Goal: Navigation & Orientation: Find specific page/section

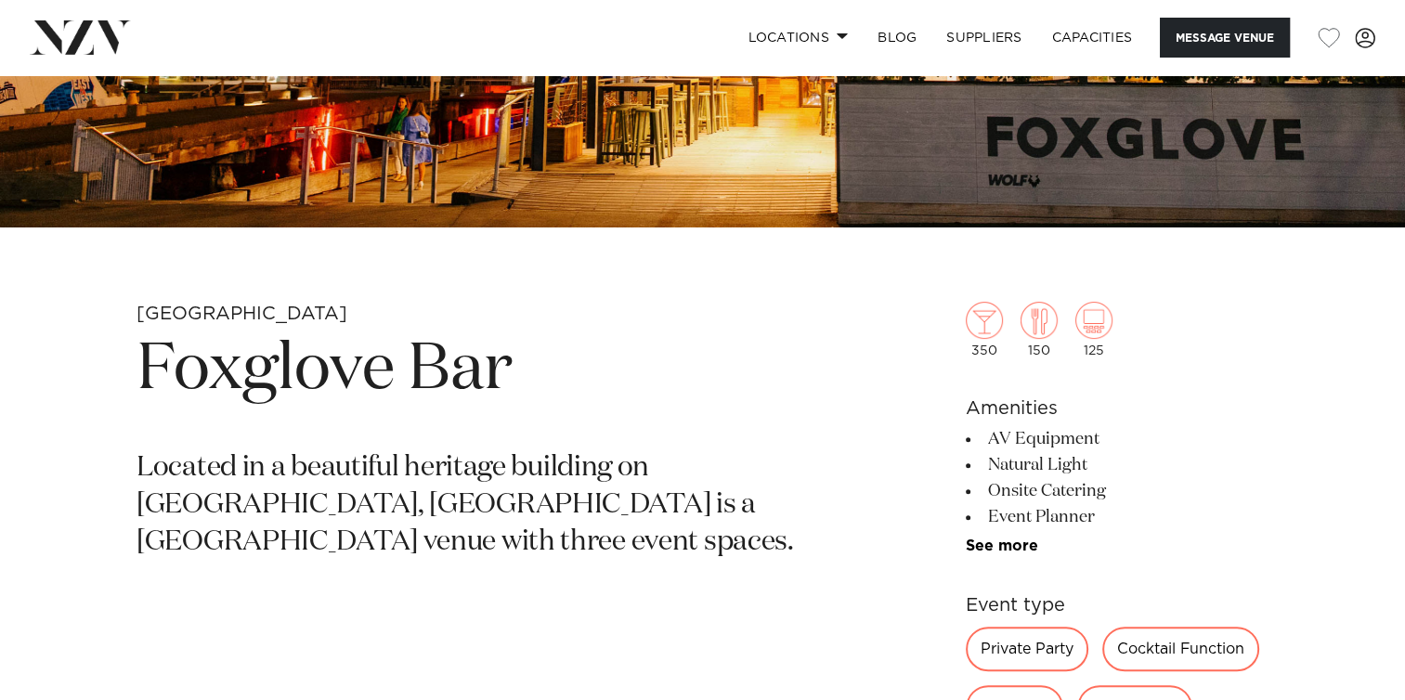
scroll to position [743, 0]
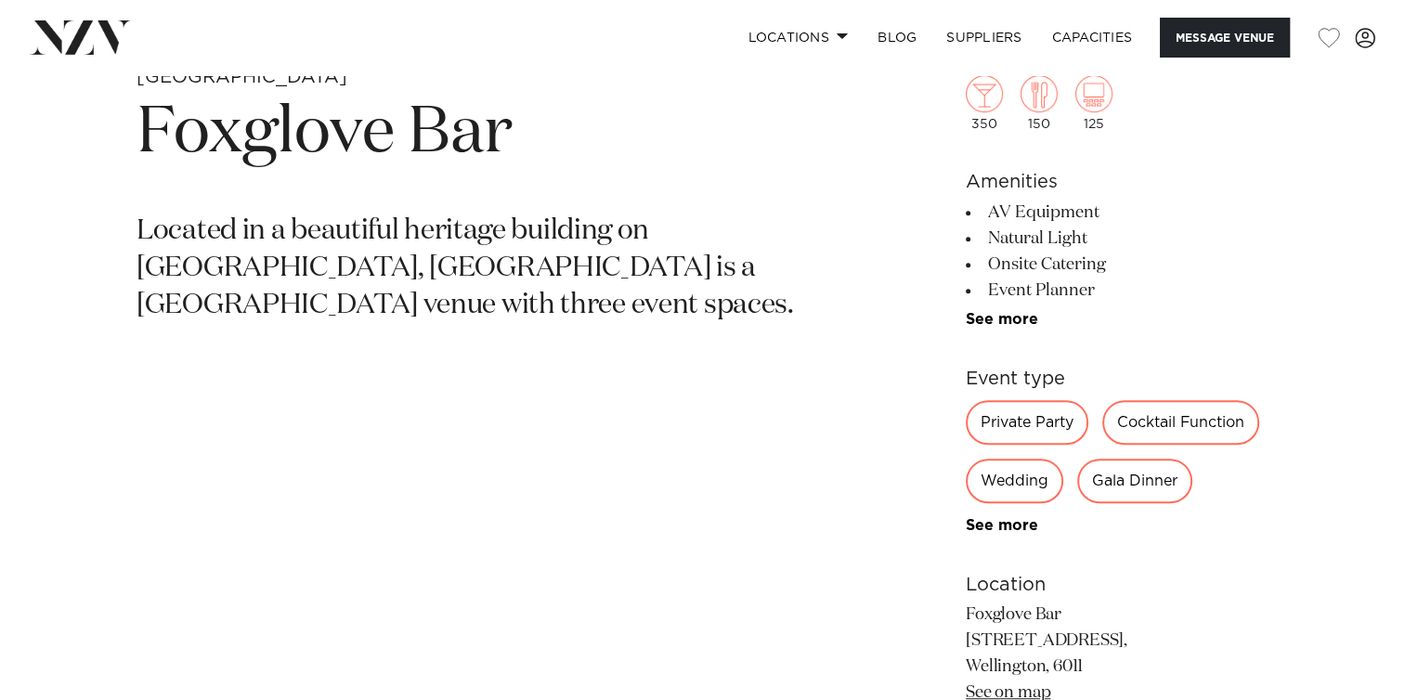
click at [650, 434] on section "Wellington Foxglove Bar Located in a beautiful heritage building on [GEOGRAPHIC…" at bounding box center [486, 523] width 698 height 916
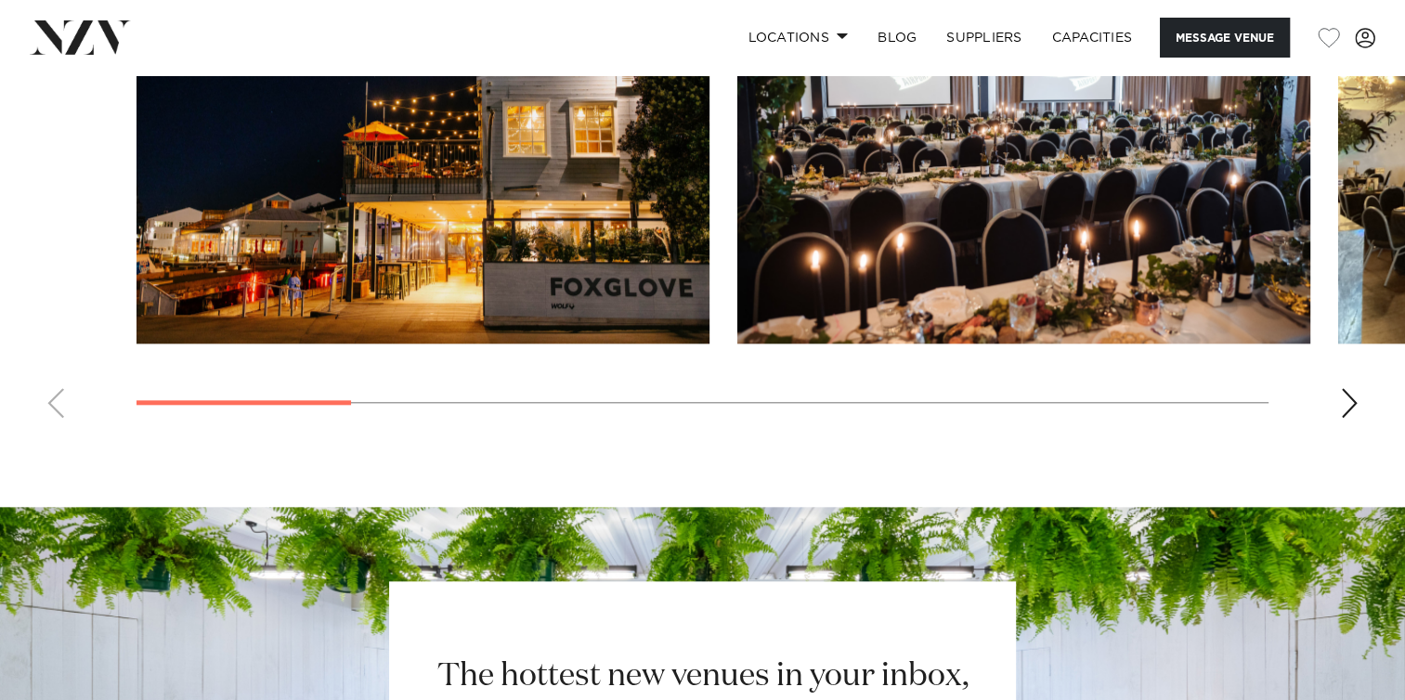
scroll to position [1916, 0]
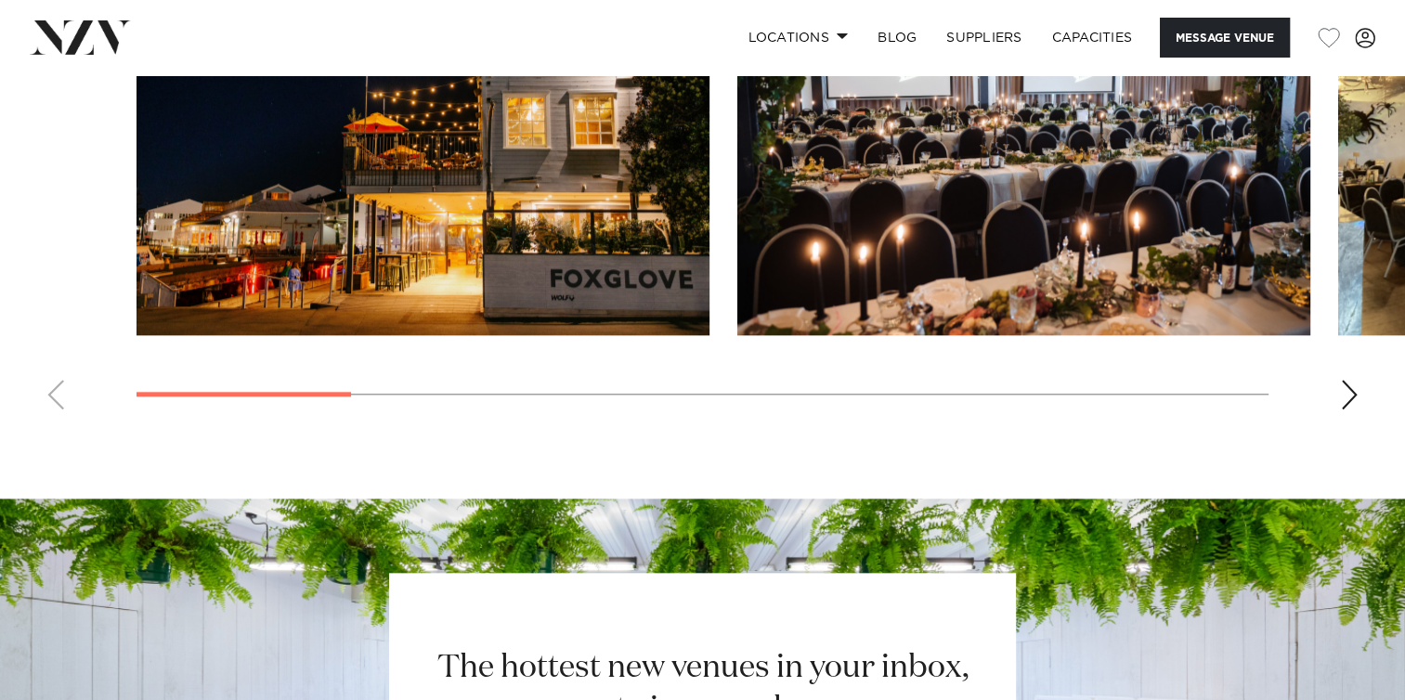
click at [1350, 398] on div "Next slide" at bounding box center [1349, 395] width 19 height 30
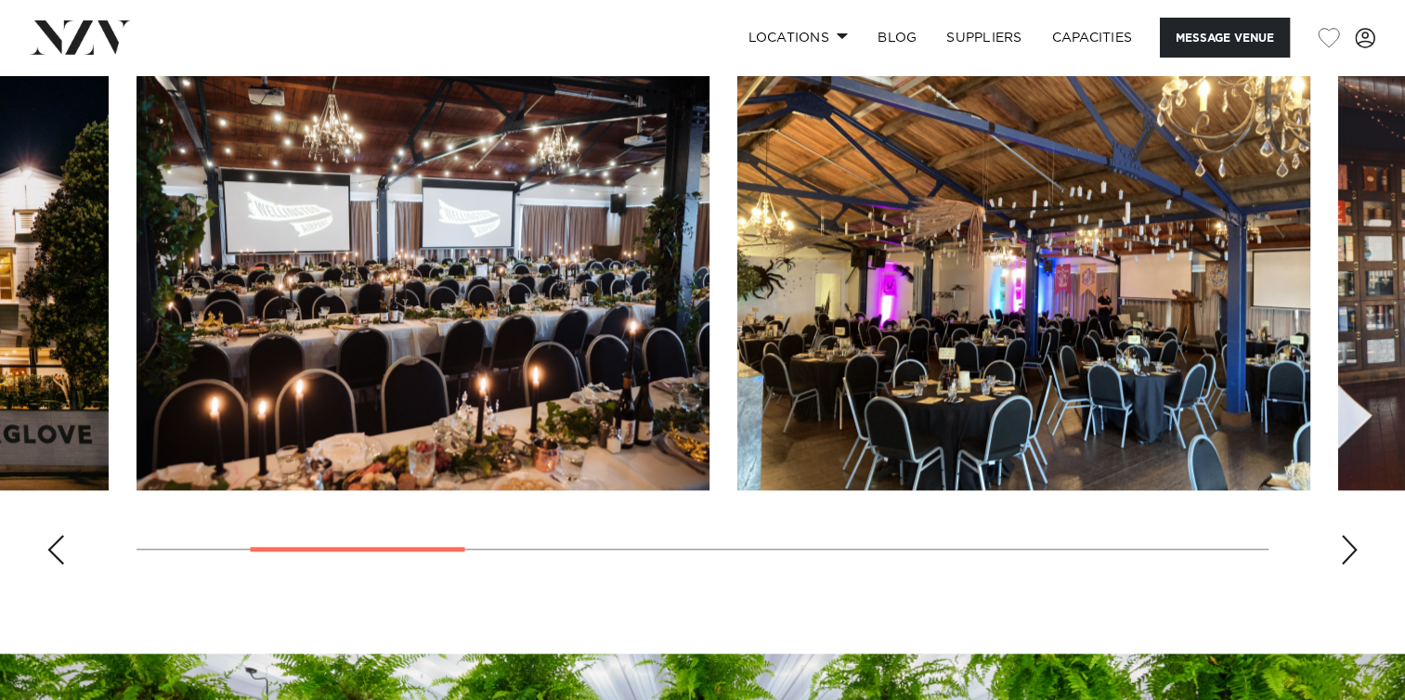
scroll to position [1731, 0]
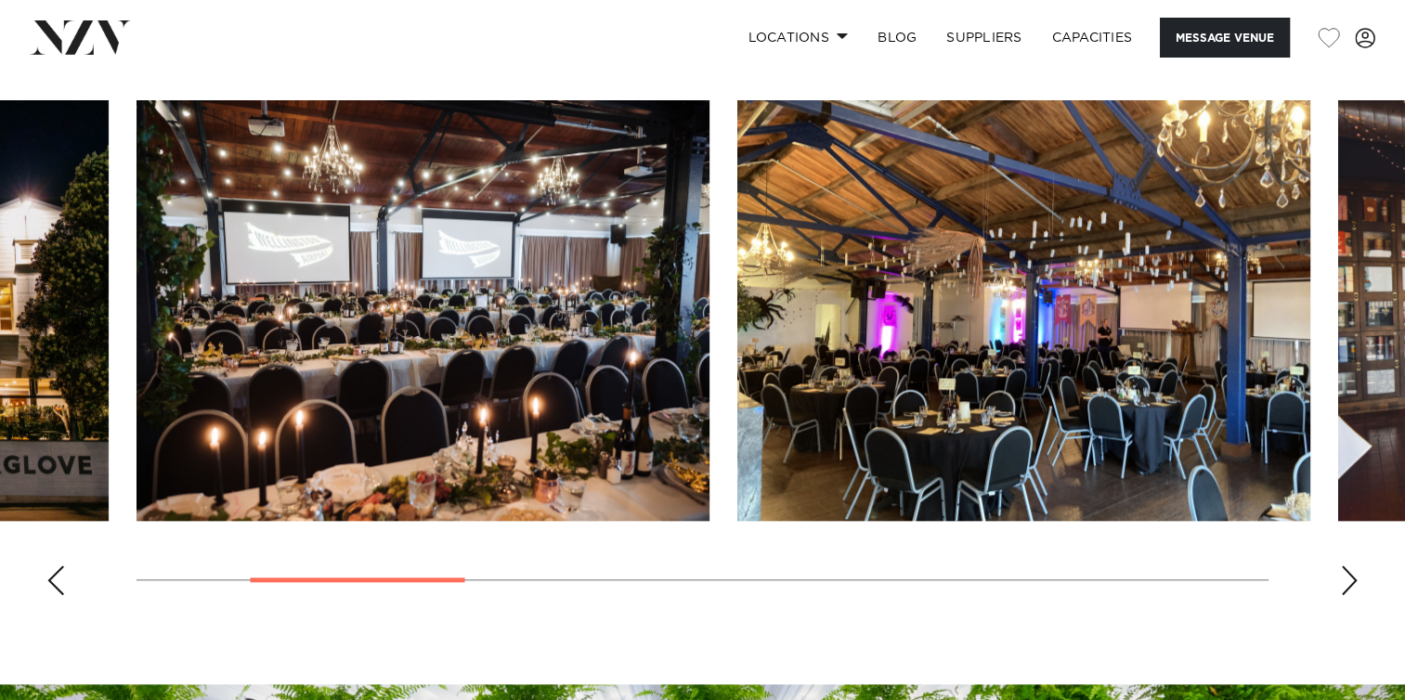
click at [1351, 581] on div "Next slide" at bounding box center [1349, 581] width 19 height 30
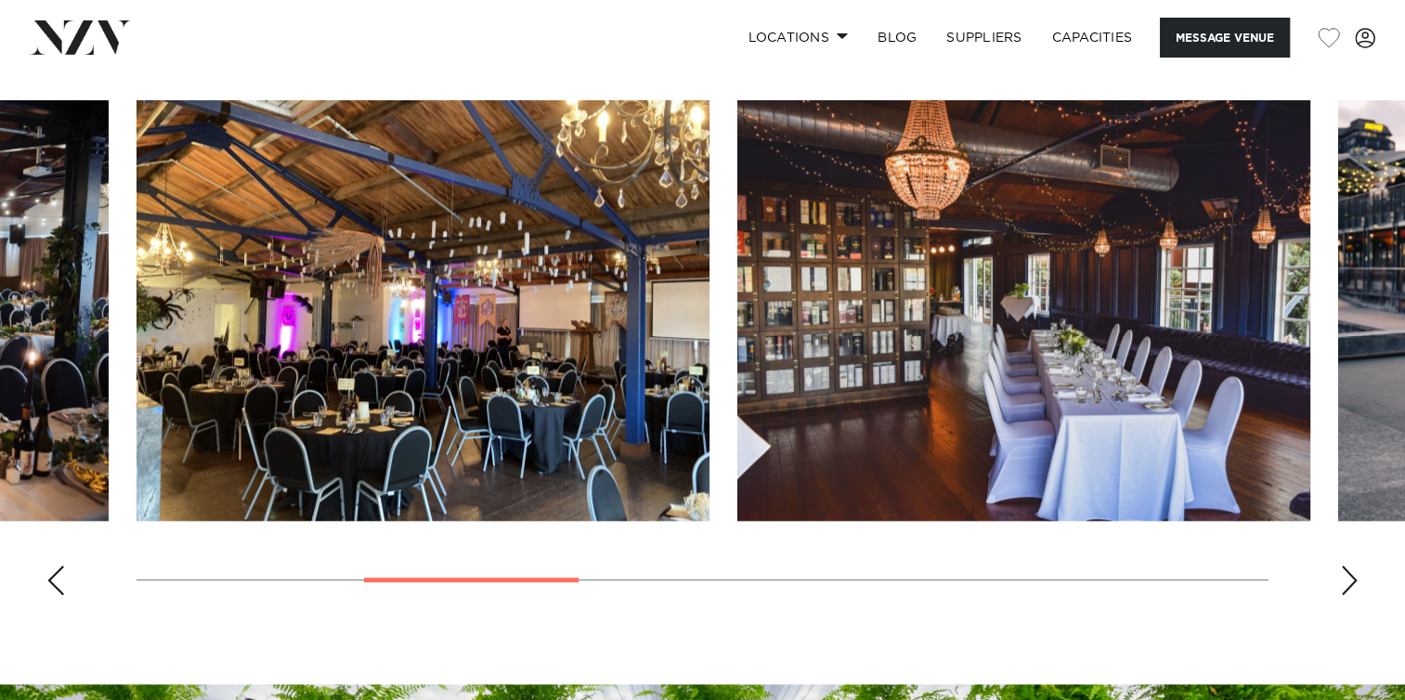
click at [1351, 581] on div "Next slide" at bounding box center [1349, 581] width 19 height 30
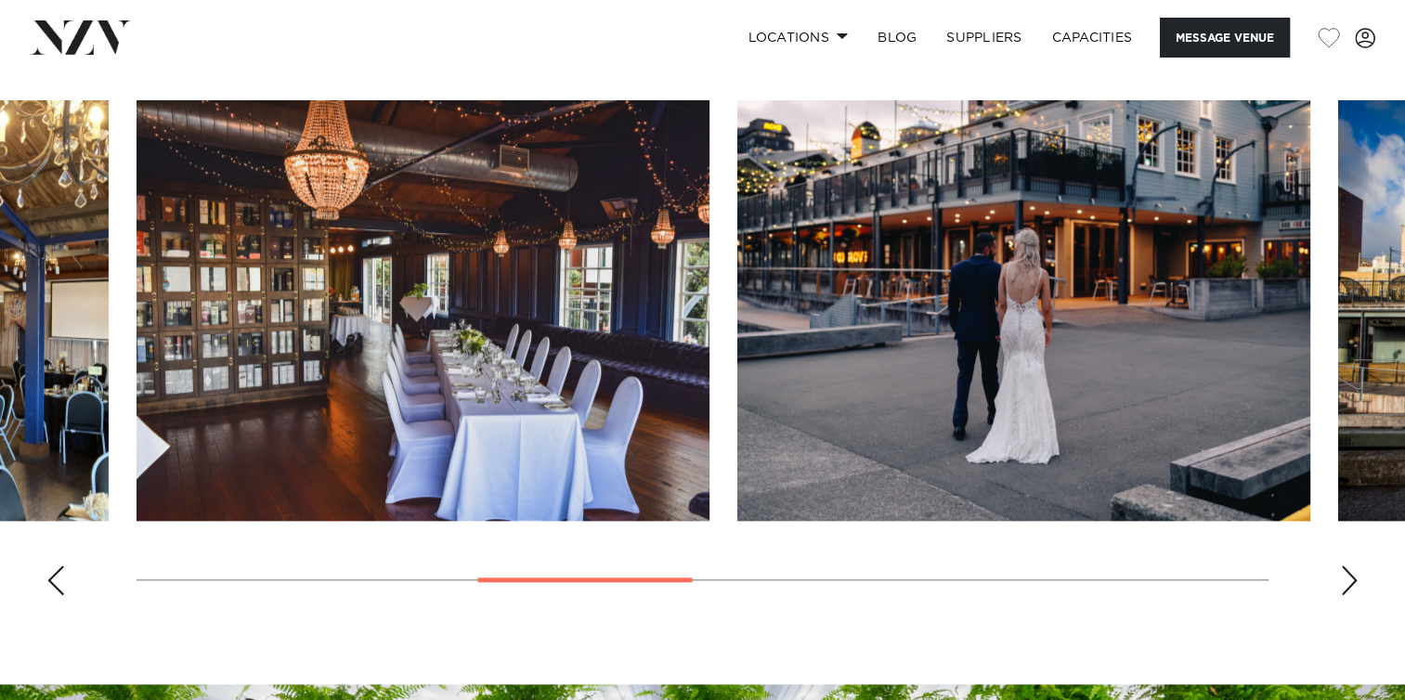
click at [1351, 581] on div "Next slide" at bounding box center [1349, 581] width 19 height 30
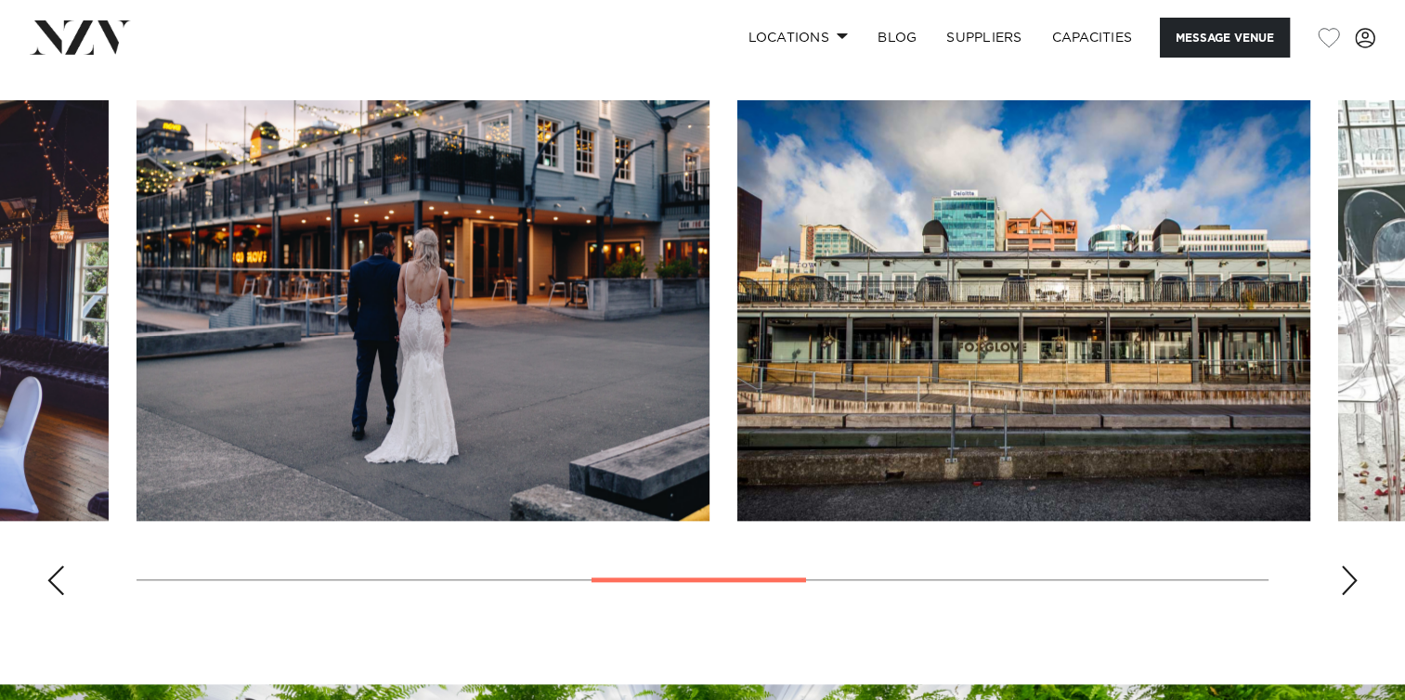
click at [1351, 581] on div "Next slide" at bounding box center [1349, 581] width 19 height 30
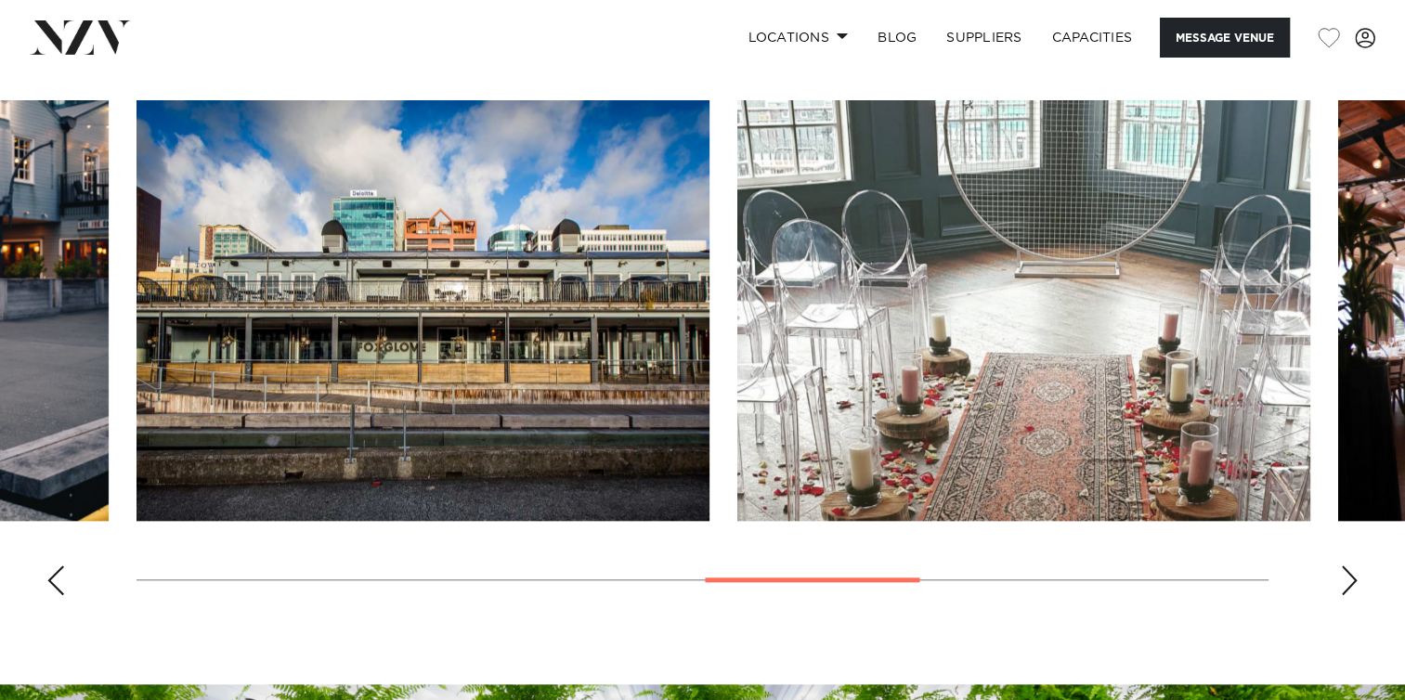
click at [1351, 581] on div "Next slide" at bounding box center [1349, 581] width 19 height 30
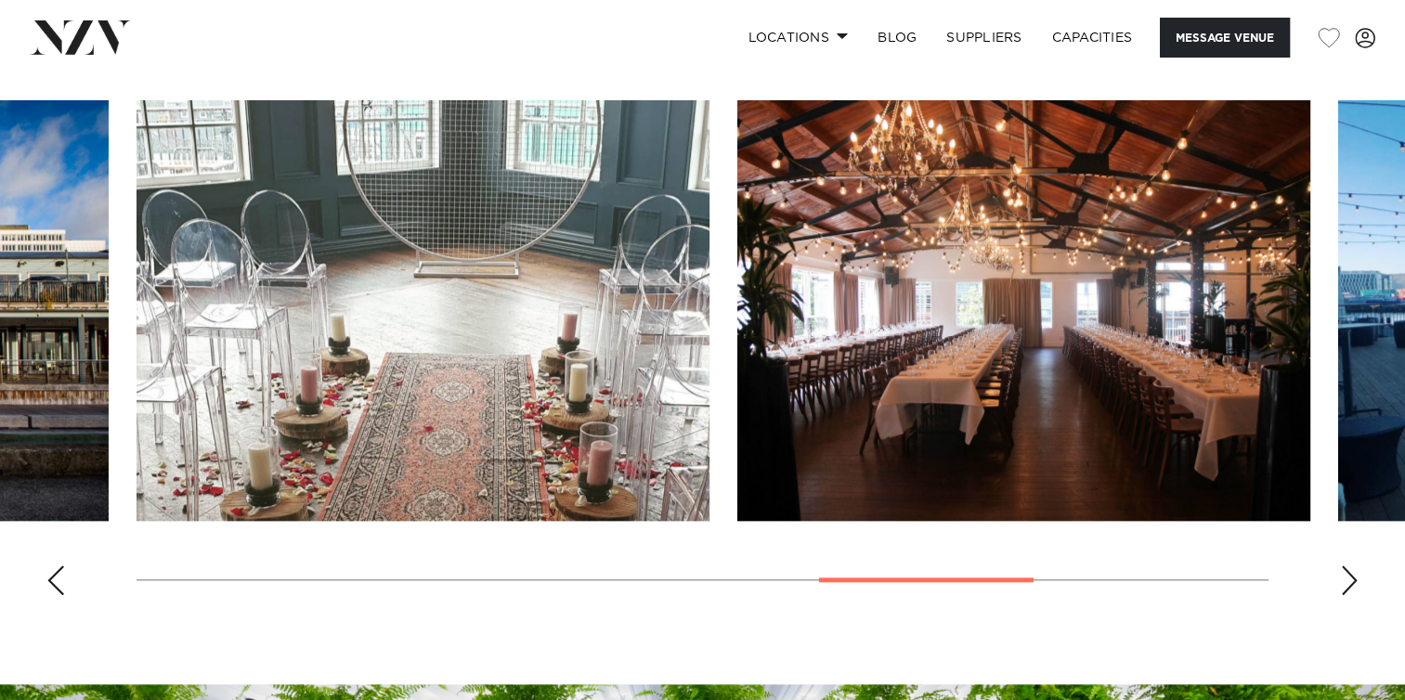
click at [1351, 581] on div "Next slide" at bounding box center [1349, 581] width 19 height 30
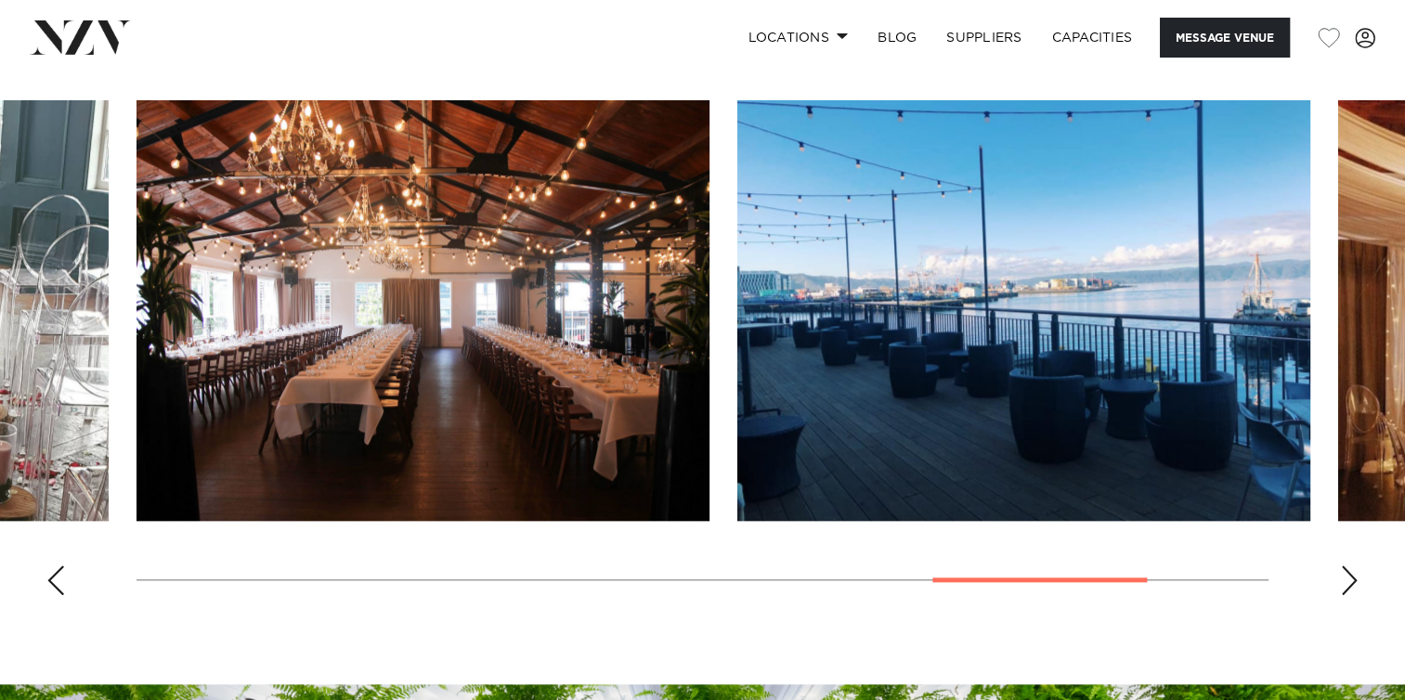
click at [1351, 581] on div "Next slide" at bounding box center [1349, 581] width 19 height 30
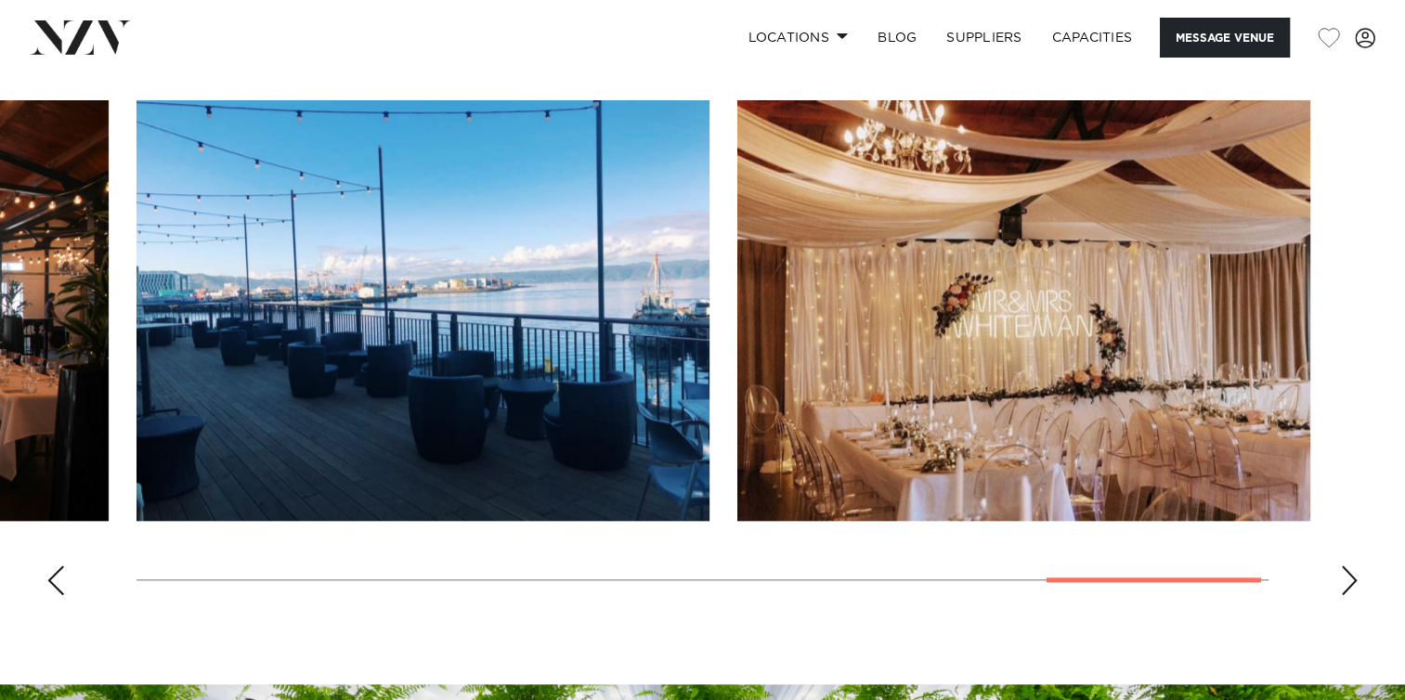
click at [1351, 581] on div "Next slide" at bounding box center [1349, 581] width 19 height 30
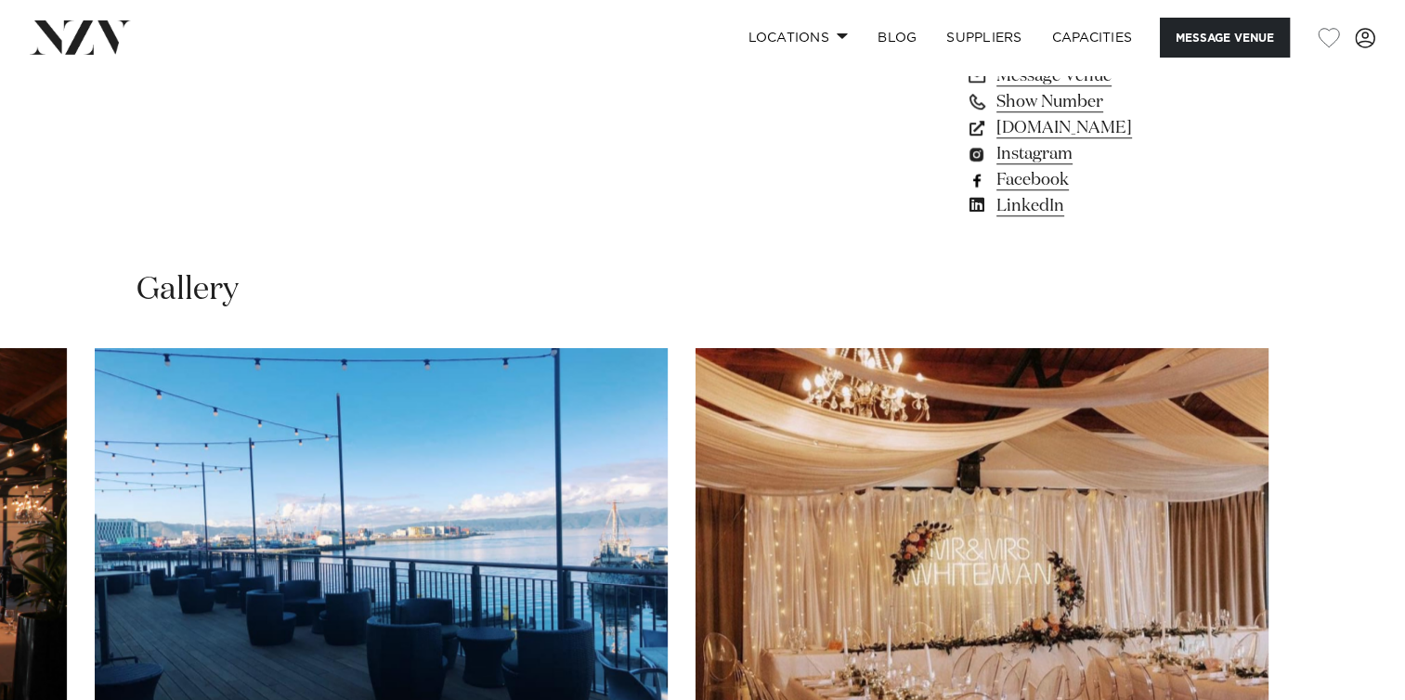
scroll to position [1266, 0]
